Goal: Check status

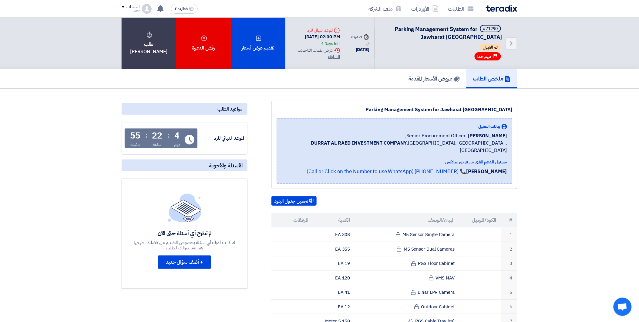
click at [68, 62] on div "Back #71290 Parking Management System for Jawharat [GEOGRAPHIC_DATA] تم القبول …" at bounding box center [319, 43] width 639 height 51
click at [496, 10] on img at bounding box center [502, 8] width 32 height 7
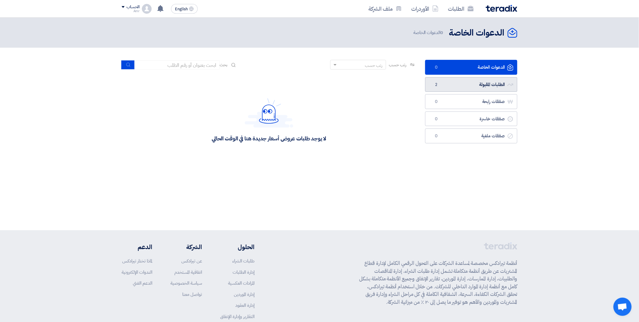
click at [475, 84] on link "الطلبات المقبولة الطلبات المقبولة 2" at bounding box center [472, 84] width 92 height 15
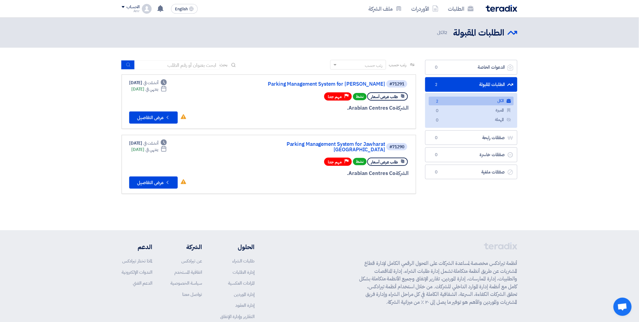
click at [496, 48] on section "الدعوات الخاصة الدعوات الخاصة 0 الطلبات المقبولة الطلبات المقبولة 2 الكل الكل 2…" at bounding box center [319, 130] width 639 height 164
click at [460, 8] on link "الطلبات" at bounding box center [461, 9] width 35 height 14
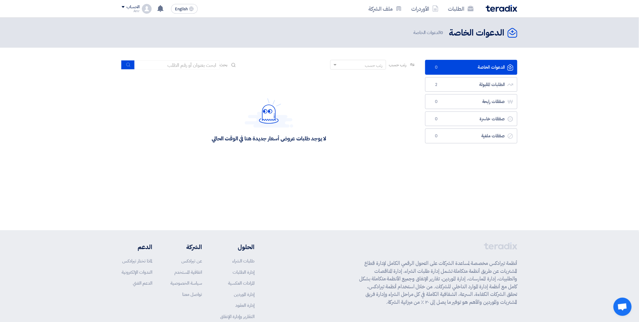
click at [201, 117] on div "لا يوجد طلبات عروض أسعار جديدة هنا في الوقت الحالي" at bounding box center [269, 119] width 295 height 91
click at [471, 87] on link "الطلبات المقبولة الطلبات المقبولة 2" at bounding box center [472, 84] width 92 height 15
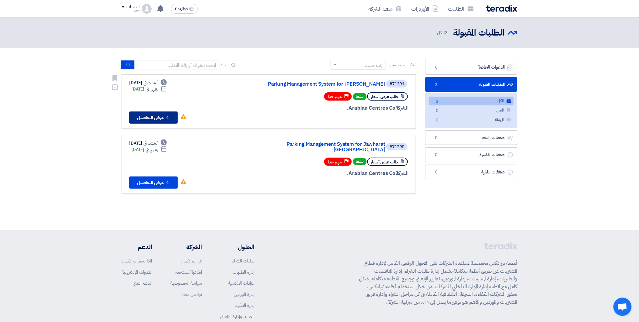
click at [148, 112] on button "Check details عرض التفاصيل" at bounding box center [153, 117] width 49 height 12
